Goal: Information Seeking & Learning: Understand process/instructions

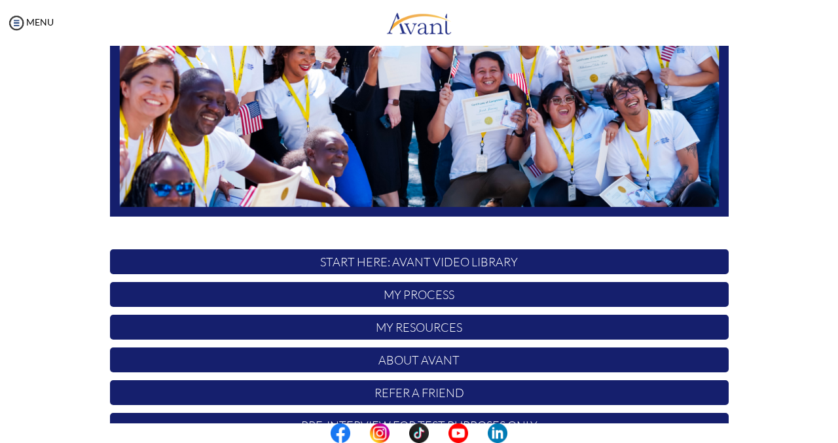
scroll to position [284, 0]
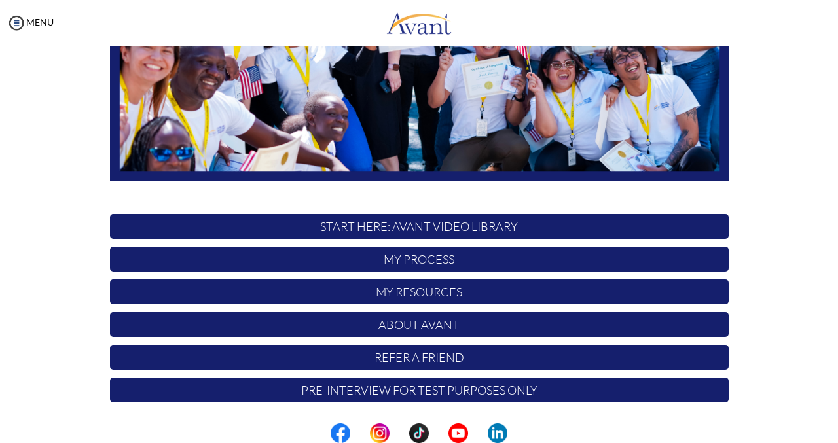
click at [418, 294] on p "My Resources" at bounding box center [419, 291] width 618 height 25
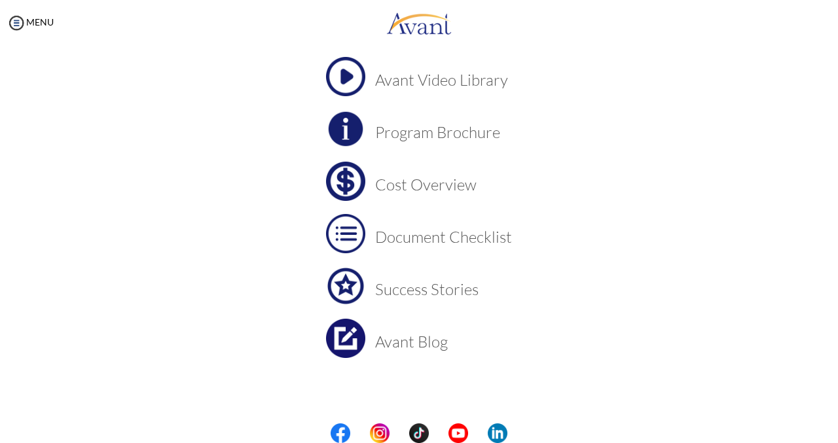
scroll to position [0, 0]
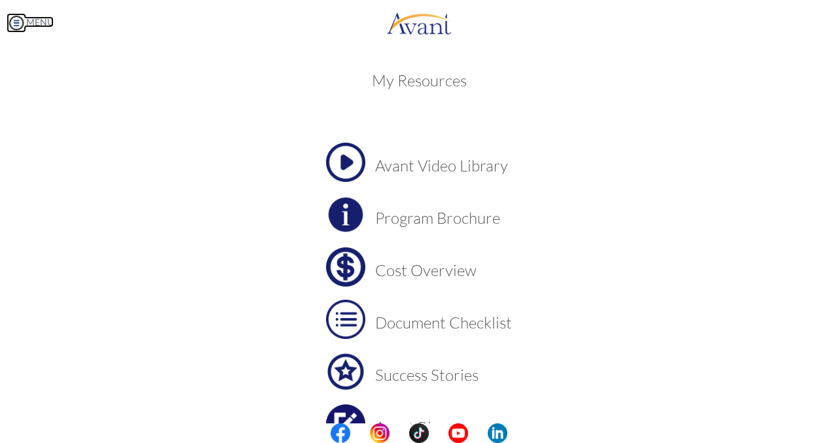
click at [23, 16] on img at bounding box center [17, 23] width 20 height 20
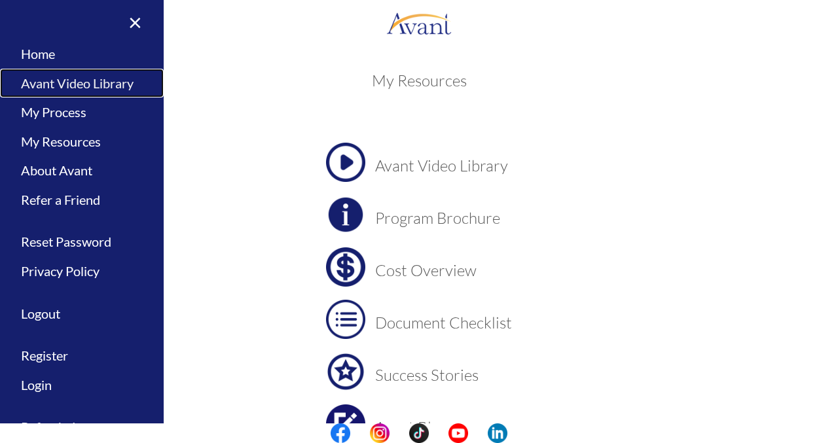
click at [115, 80] on link "Avant Video Library" at bounding box center [82, 83] width 164 height 29
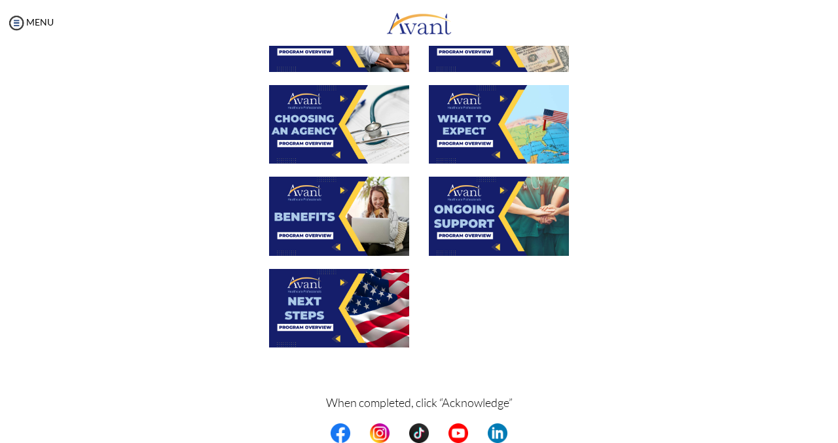
scroll to position [456, 0]
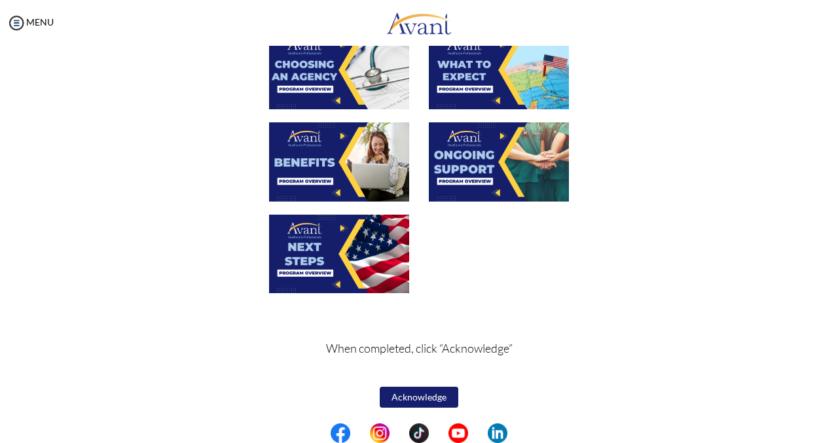
click at [368, 239] on img at bounding box center [339, 254] width 140 height 79
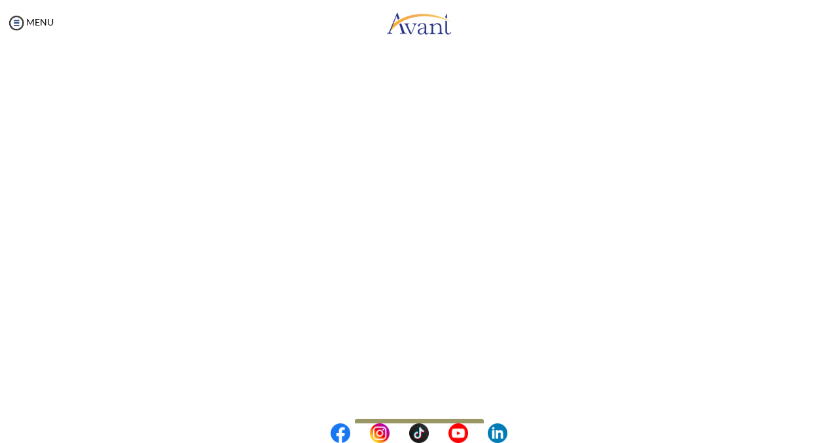
scroll to position [340, 0]
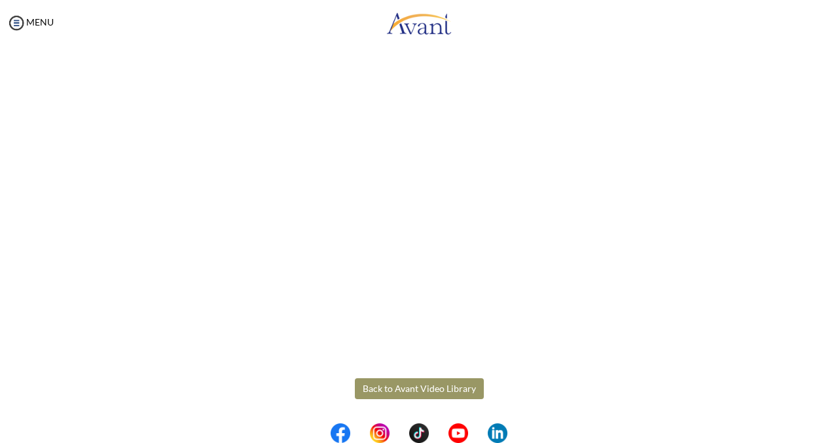
click at [404, 384] on body "Maintenance break. Please come back in 2 hours. MENU My Status What is the next…" at bounding box center [419, 221] width 838 height 443
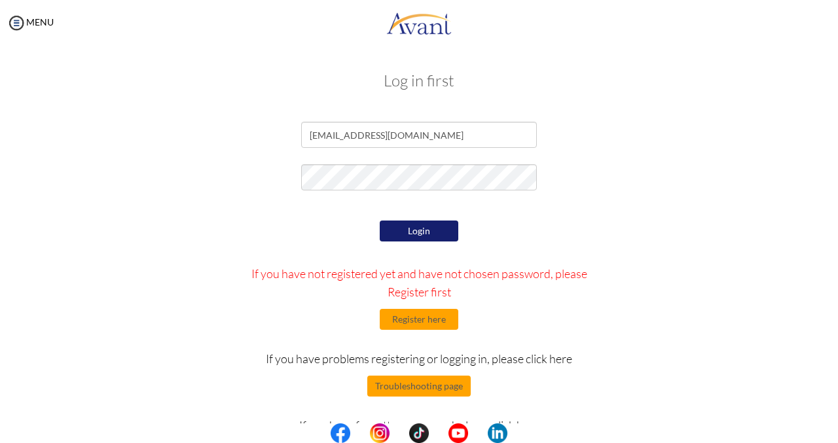
click at [448, 226] on button "Login" at bounding box center [419, 231] width 79 height 21
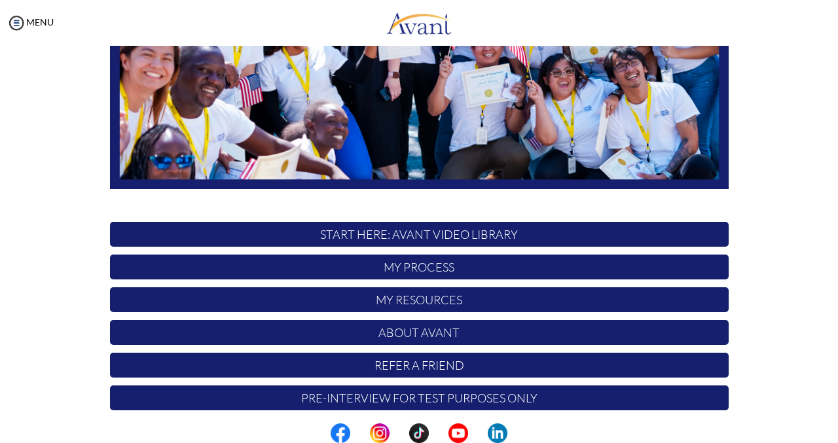
scroll to position [284, 0]
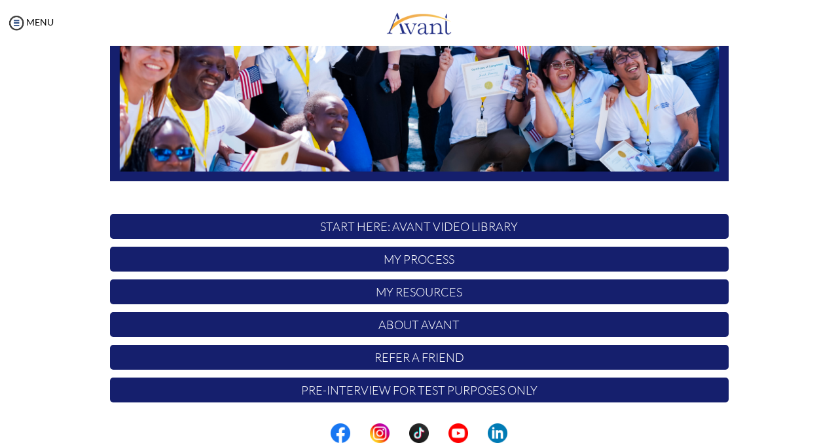
click at [456, 223] on p "START HERE: Avant Video Library" at bounding box center [419, 226] width 618 height 25
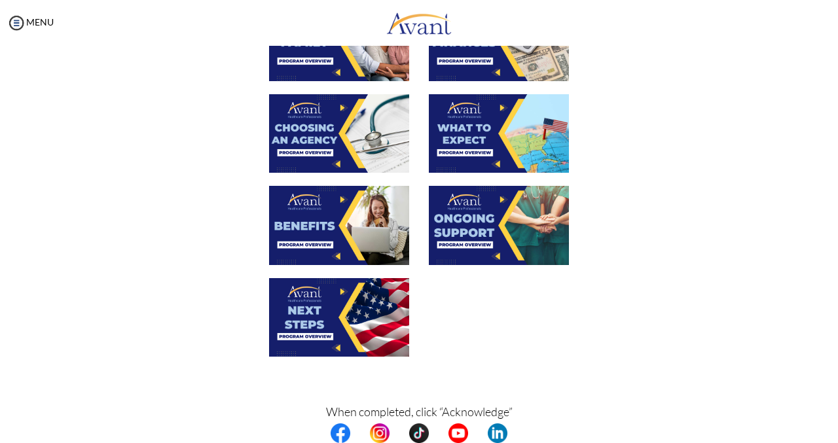
scroll to position [456, 0]
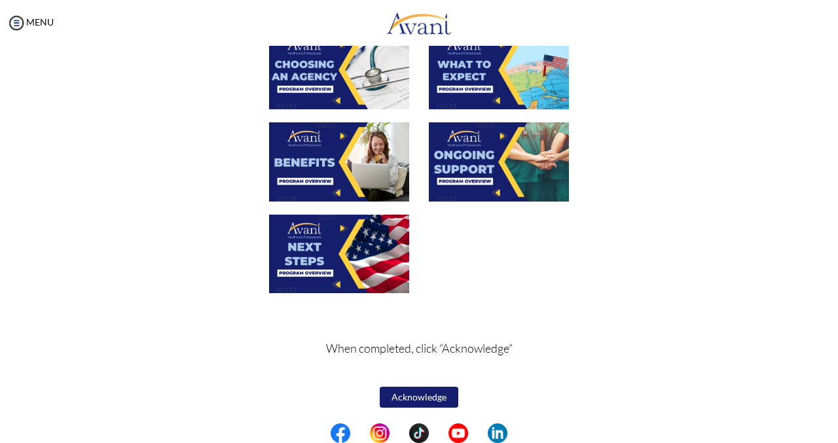
click at [425, 396] on button "Acknowledge" at bounding box center [419, 397] width 79 height 21
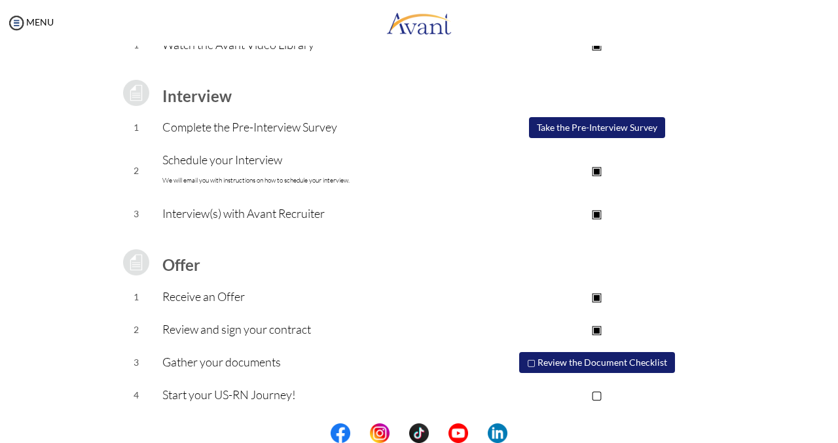
scroll to position [0, 0]
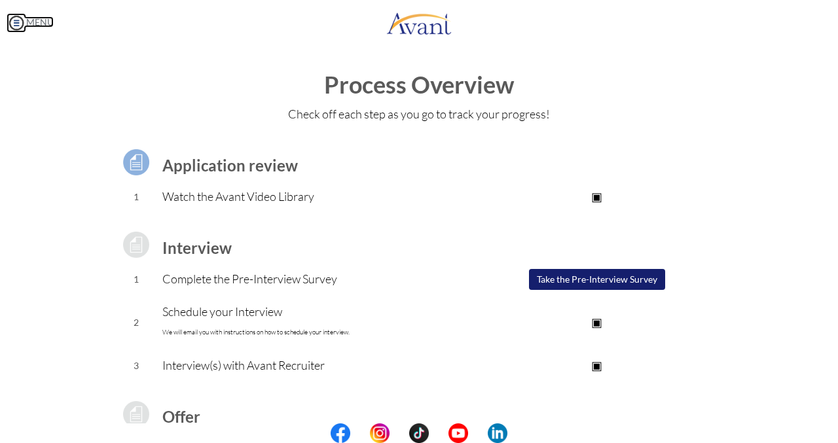
click at [39, 22] on link "MENU" at bounding box center [30, 21] width 47 height 11
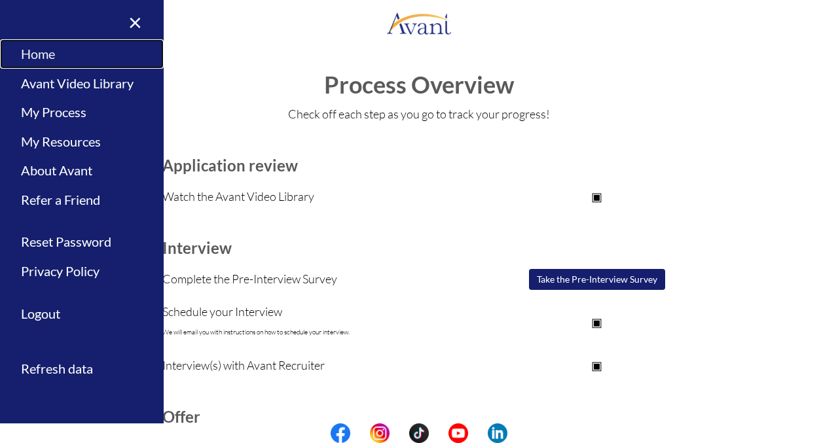
click at [46, 56] on link "Home" at bounding box center [82, 53] width 164 height 29
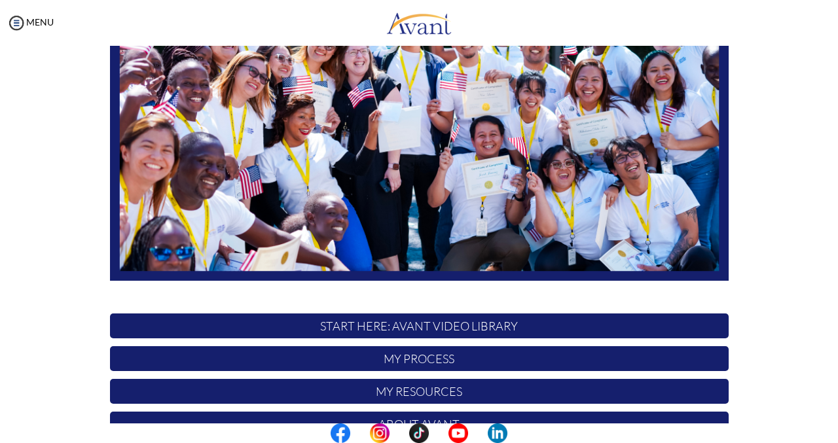
scroll to position [284, 0]
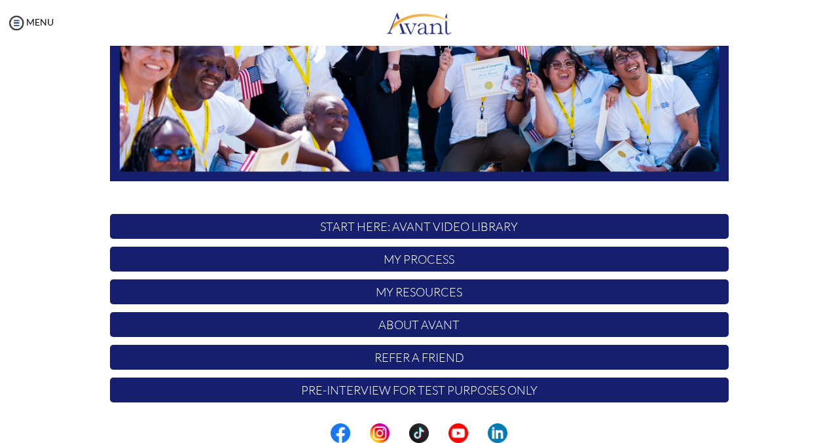
click at [412, 255] on p "My Process" at bounding box center [419, 259] width 618 height 25
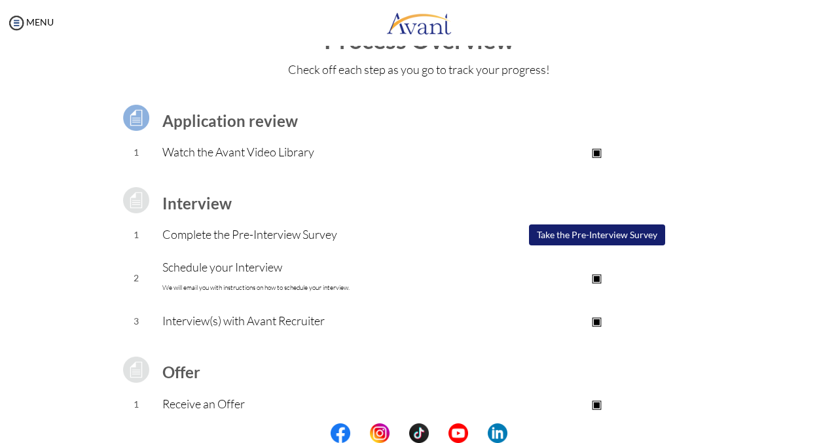
scroll to position [65, 0]
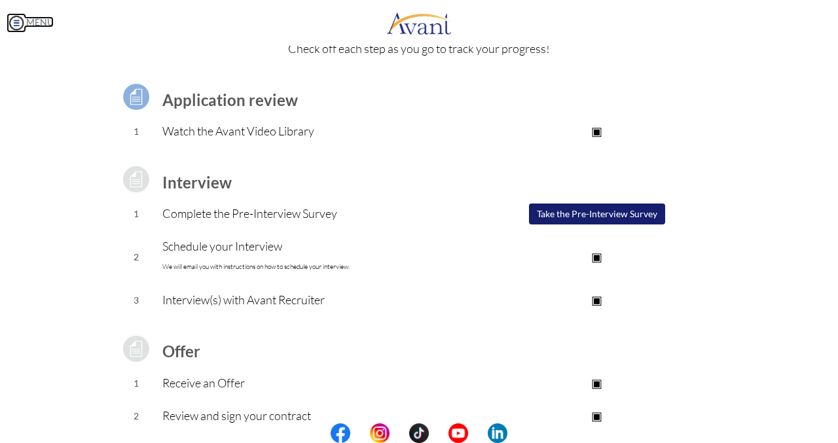
click at [12, 26] on img at bounding box center [17, 23] width 20 height 20
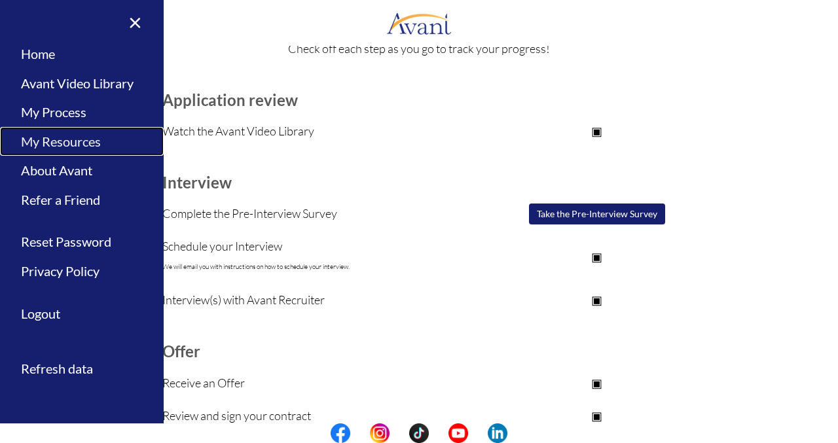
click at [107, 135] on link "My Resources" at bounding box center [82, 141] width 164 height 29
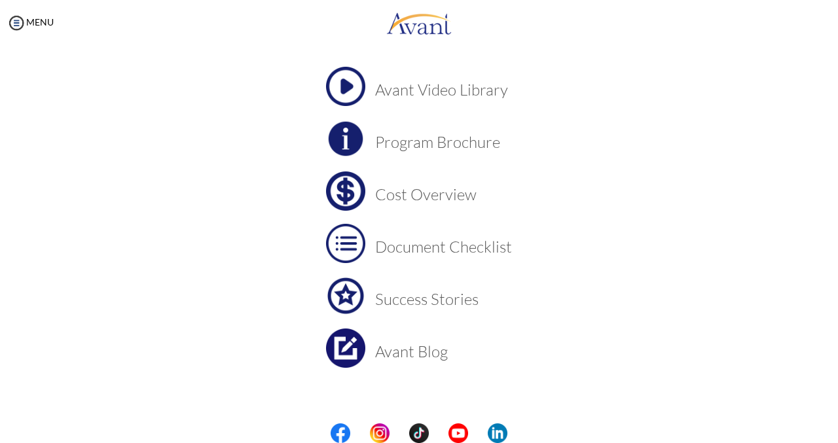
scroll to position [86, 0]
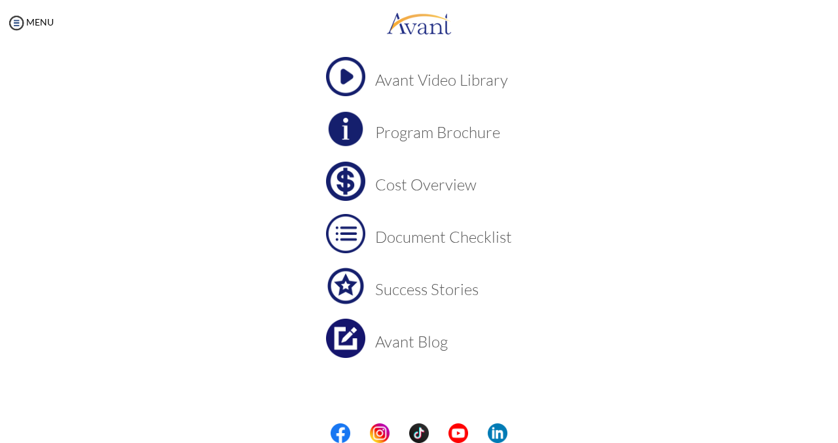
click at [390, 189] on h3 "Cost Overview" at bounding box center [443, 184] width 137 height 17
click at [345, 179] on img at bounding box center [345, 181] width 39 height 39
click at [342, 119] on img at bounding box center [345, 128] width 39 height 39
click at [381, 182] on h3 "Cost Overview" at bounding box center [443, 184] width 137 height 17
click at [419, 88] on h3 "Avant Video Library" at bounding box center [443, 79] width 137 height 17
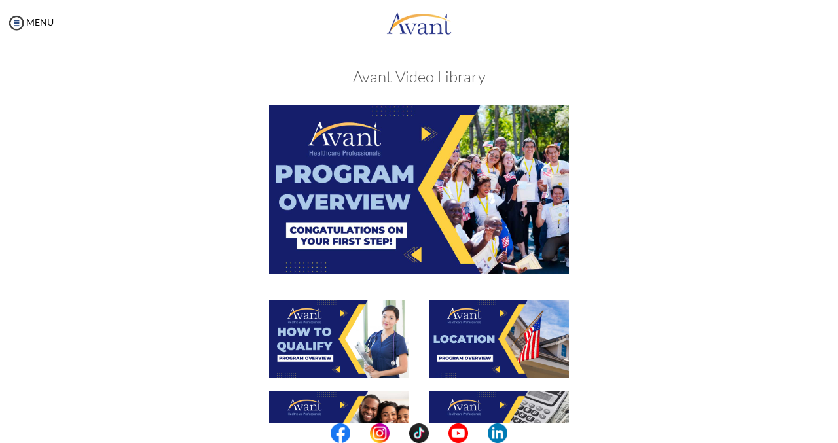
scroll to position [0, 0]
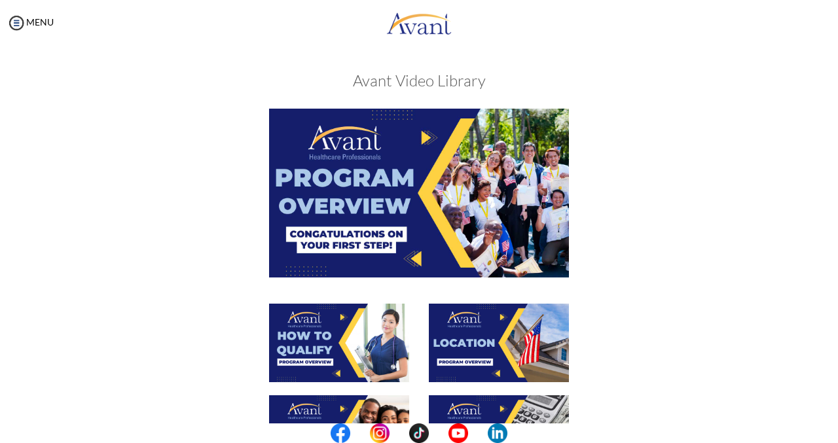
click at [34, 29] on div "MENU" at bounding box center [27, 221] width 54 height 443
click at [30, 24] on link "MENU" at bounding box center [30, 21] width 47 height 11
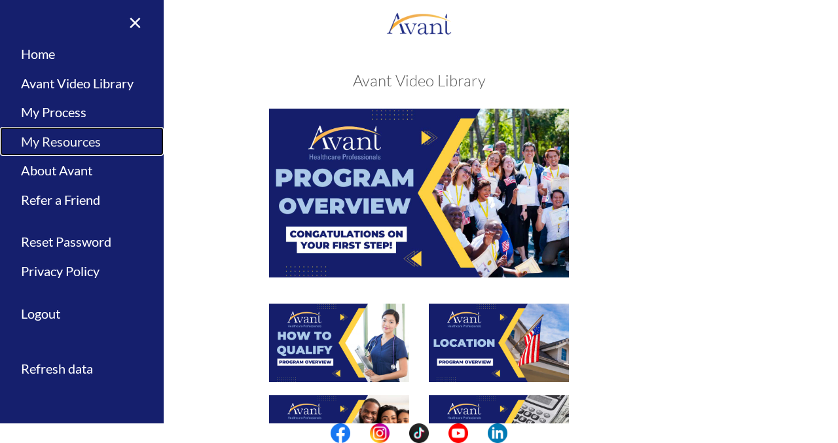
click at [76, 138] on link "My Resources" at bounding box center [82, 141] width 164 height 29
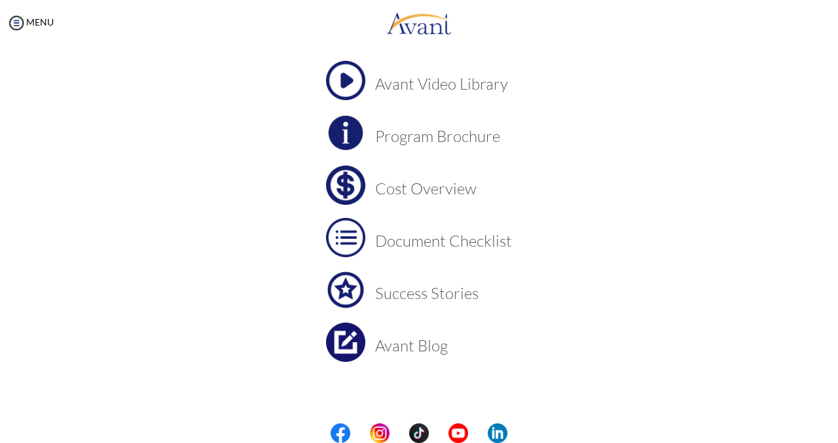
scroll to position [86, 0]
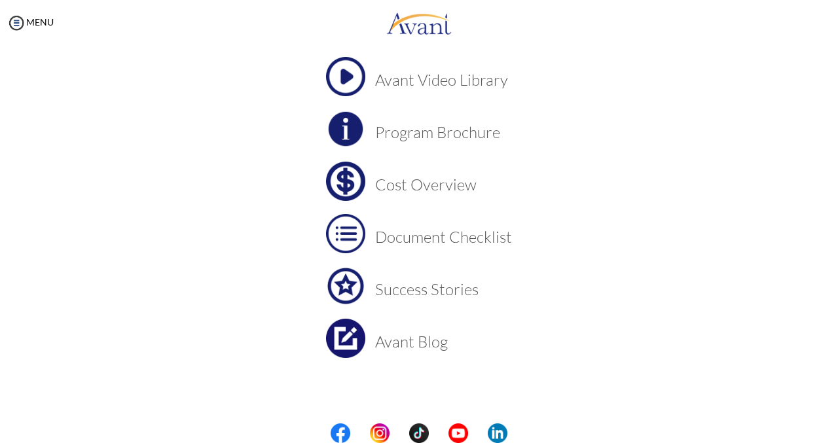
drag, startPoint x: 420, startPoint y: 247, endPoint x: 421, endPoint y: 236, distance: 10.5
click at [420, 245] on td "Document Checklist" at bounding box center [443, 233] width 137 height 39
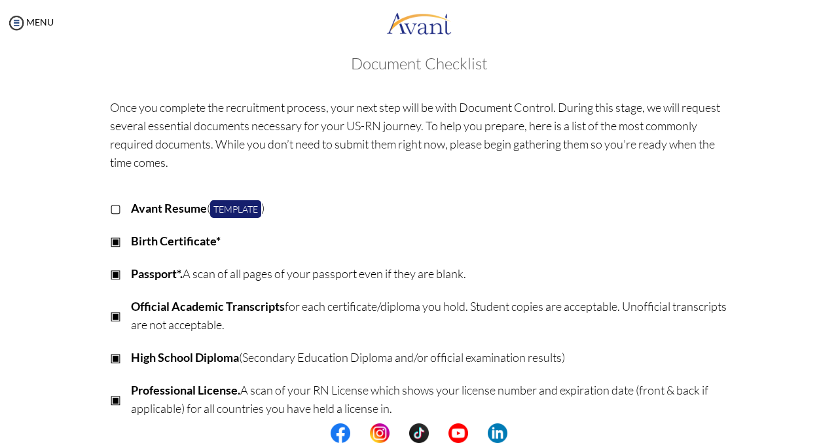
scroll to position [0, 0]
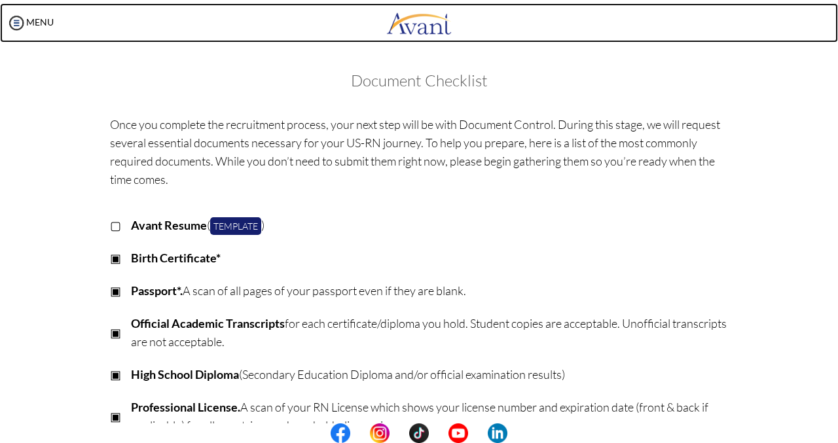
click at [57, 28] on link at bounding box center [419, 22] width 838 height 39
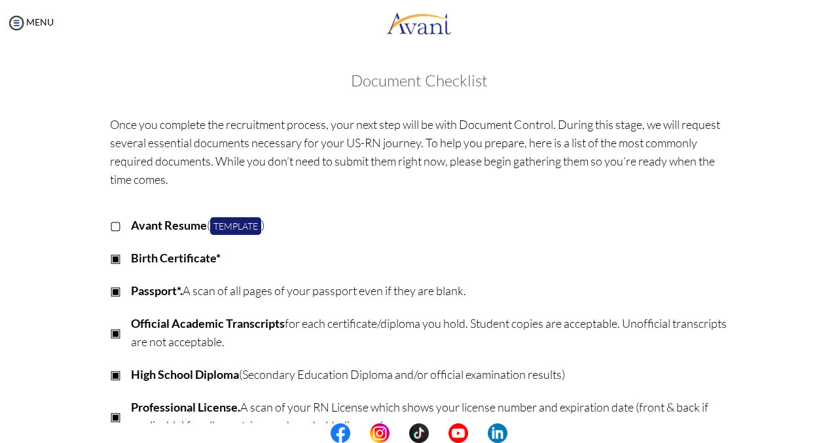
click at [569, 187] on p "Once you complete the recruitment process, your next step will be with Document…" at bounding box center [419, 151] width 618 height 73
